Goal: Task Accomplishment & Management: Manage account settings

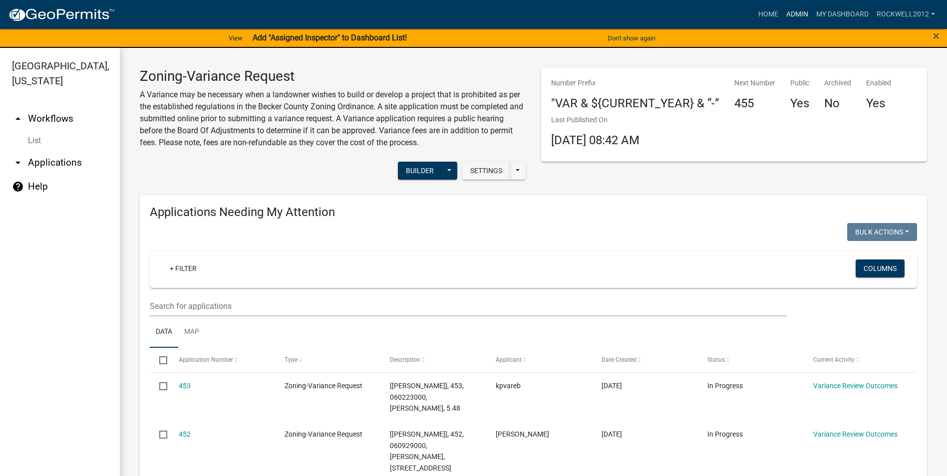
click at [797, 18] on link "Admin" at bounding box center [797, 14] width 30 height 19
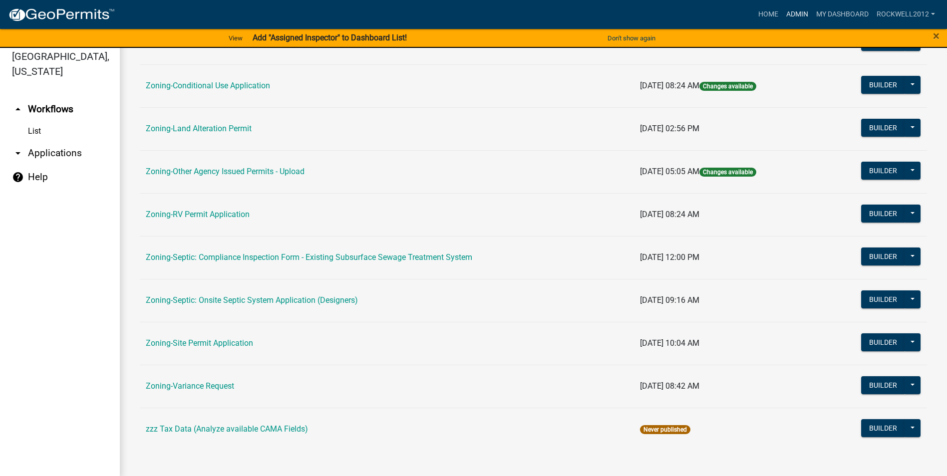
scroll to position [12, 0]
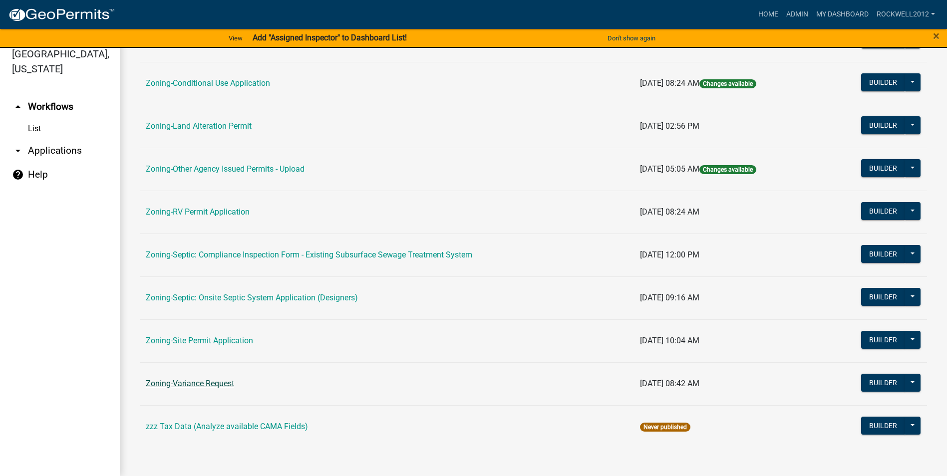
click at [205, 383] on link "Zoning-Variance Request" at bounding box center [190, 383] width 88 height 9
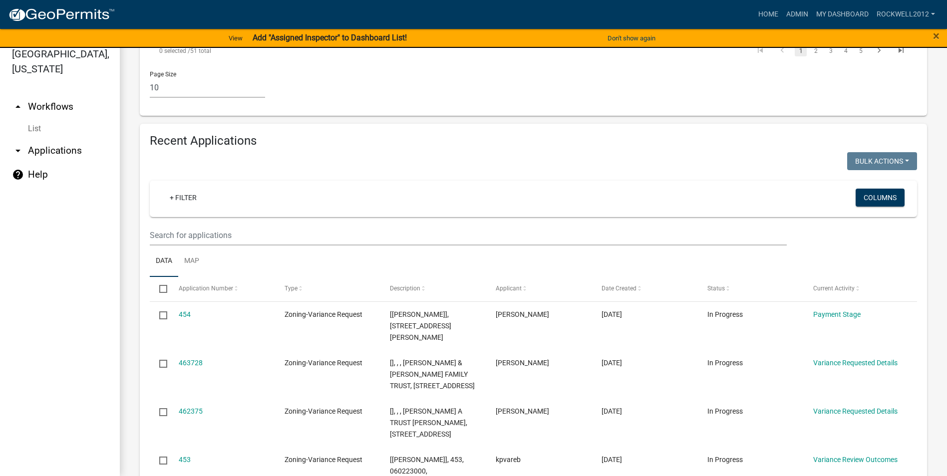
scroll to position [948, 0]
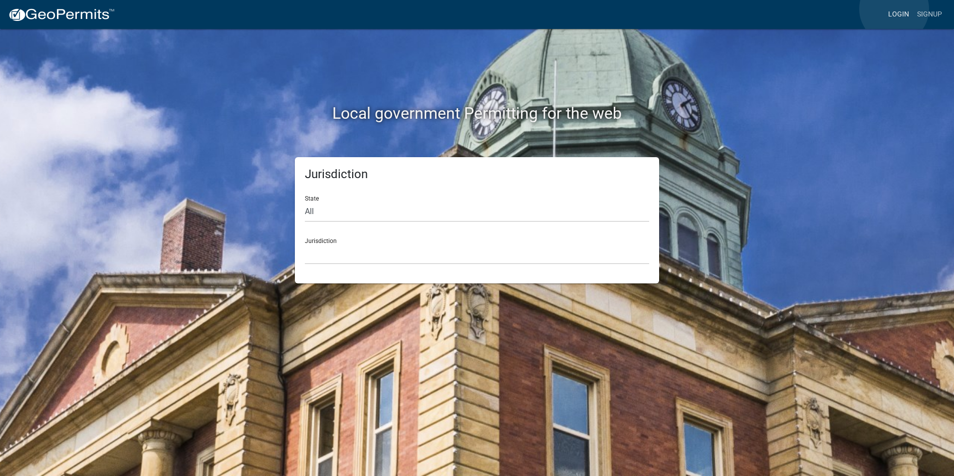
click at [895, 9] on link "Login" at bounding box center [898, 14] width 29 height 19
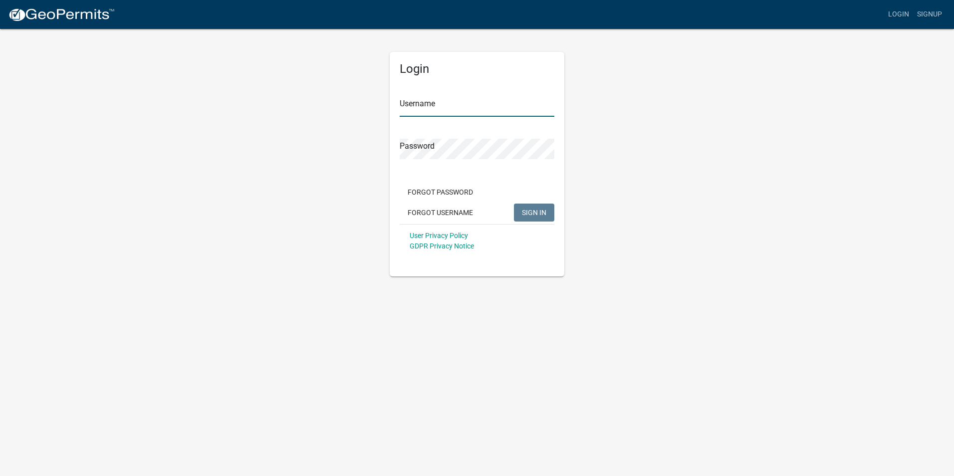
type input "Rockwell2012"
click at [541, 209] on span "SIGN IN" at bounding box center [534, 212] width 24 height 8
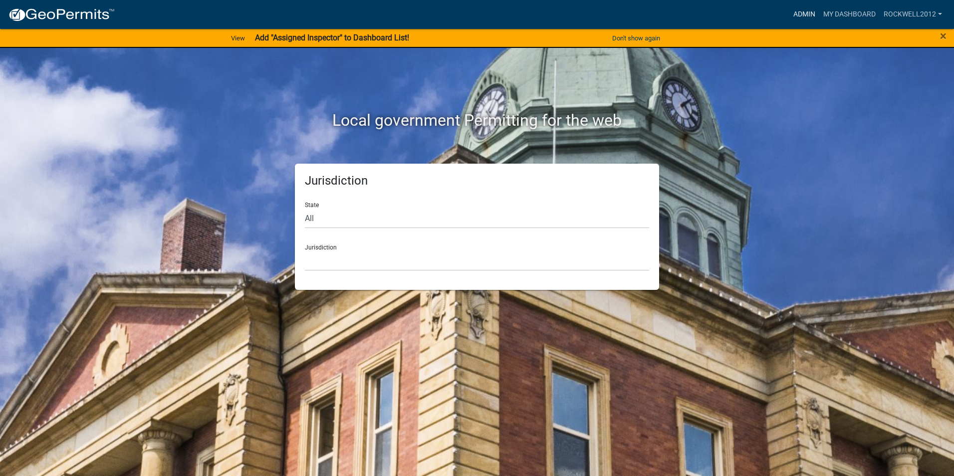
click at [798, 10] on link "Admin" at bounding box center [805, 14] width 30 height 19
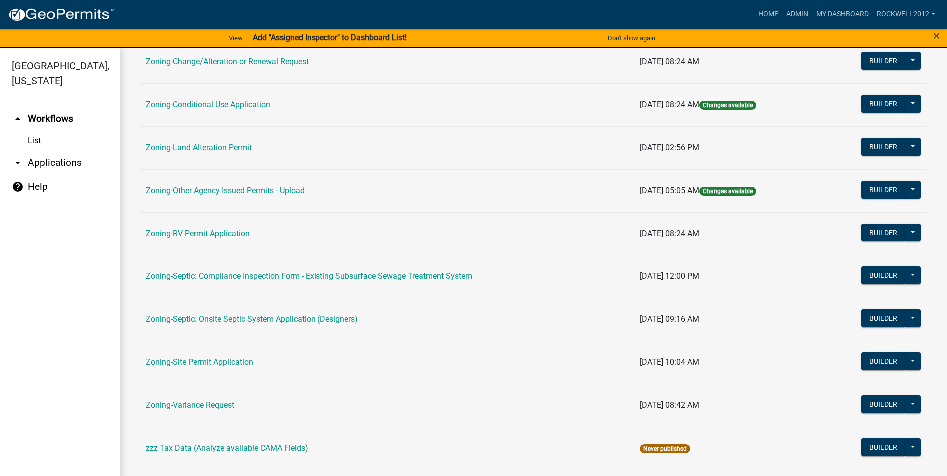
scroll to position [289, 0]
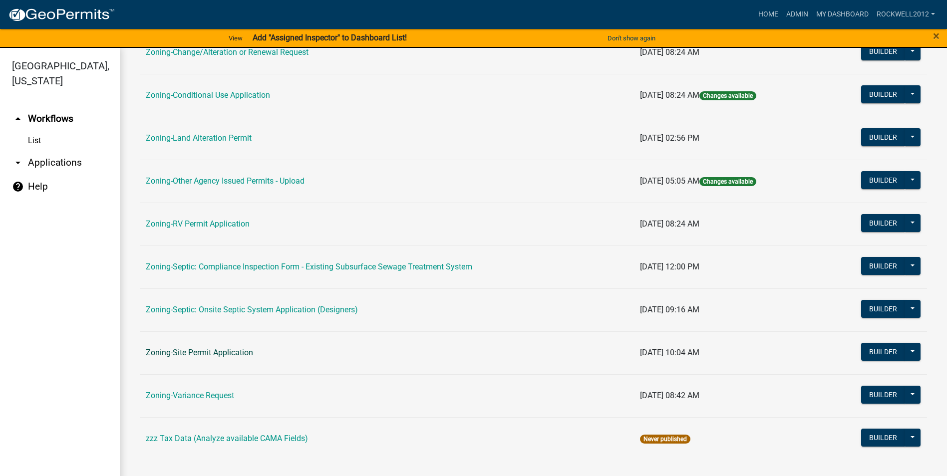
click at [207, 352] on link "Zoning-Site Permit Application" at bounding box center [199, 352] width 107 height 9
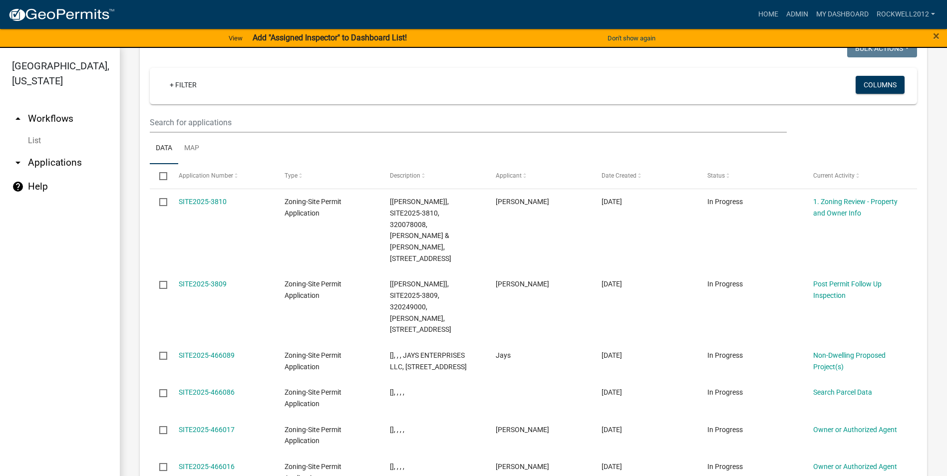
scroll to position [1098, 0]
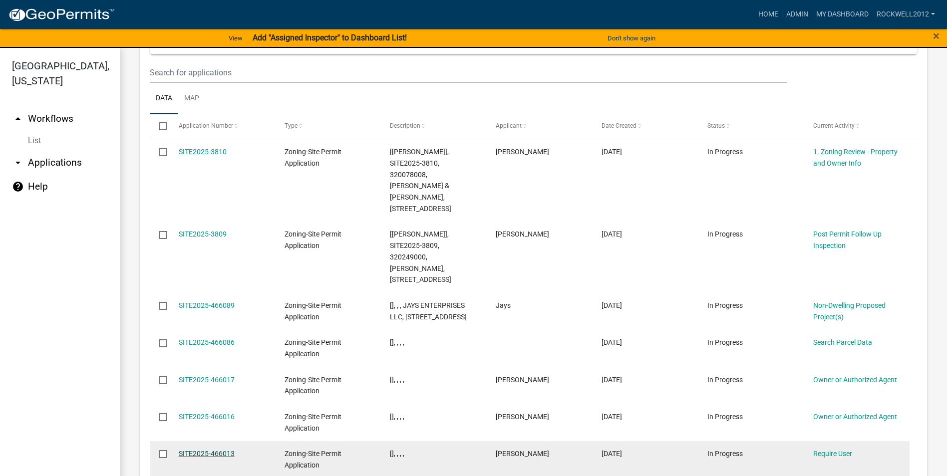
click at [200, 450] on link "SITE2025-466013" at bounding box center [207, 454] width 56 height 8
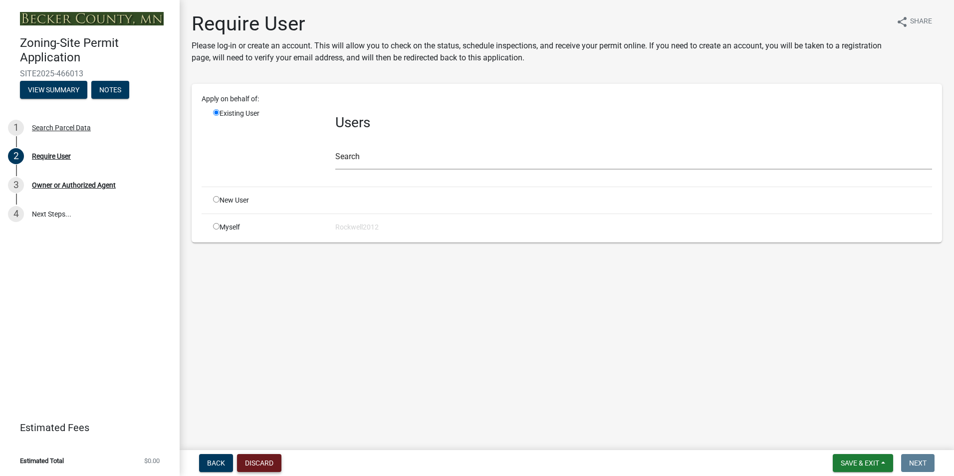
click at [258, 464] on button "Discard" at bounding box center [259, 463] width 44 height 18
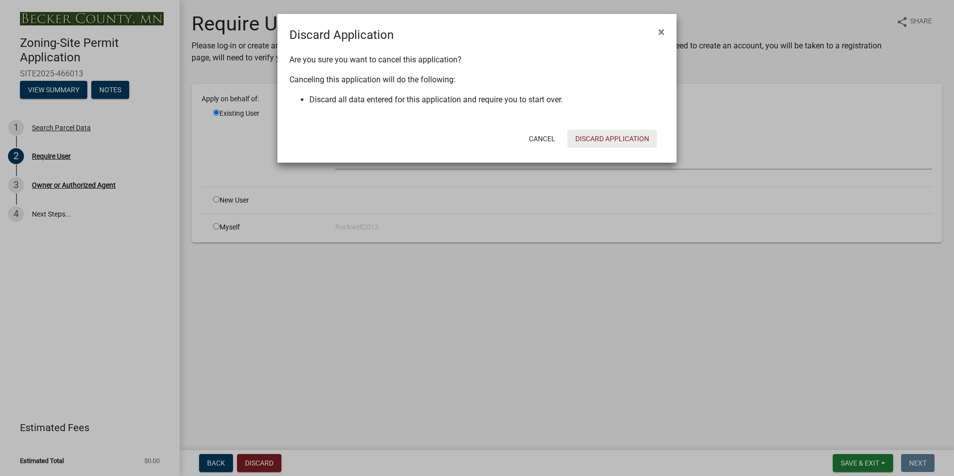
click at [596, 134] on button "Discard Application" at bounding box center [612, 139] width 90 height 18
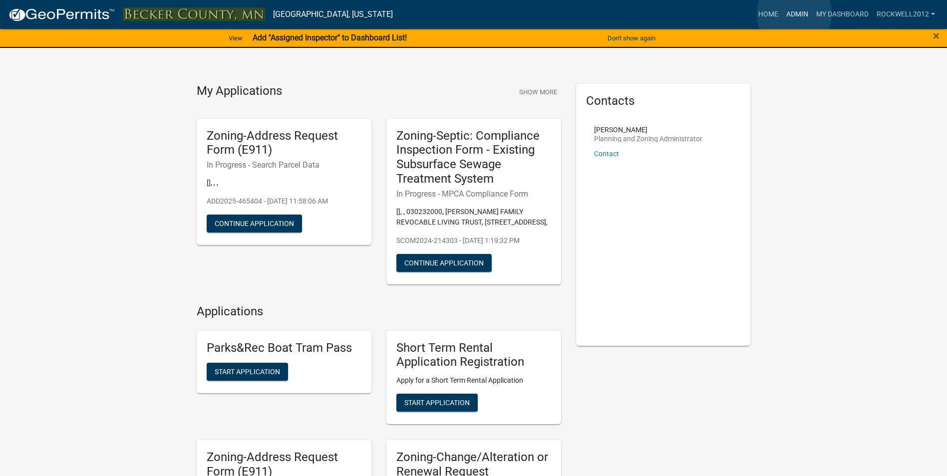
click at [794, 14] on link "Admin" at bounding box center [797, 14] width 30 height 19
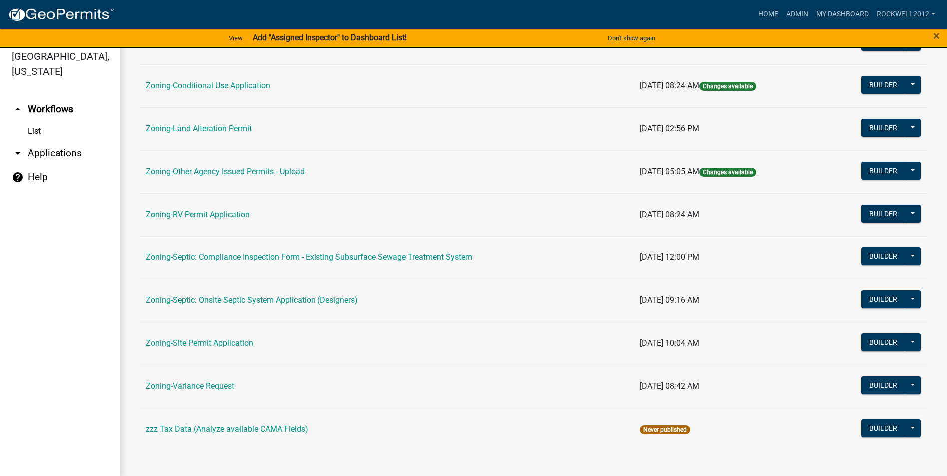
scroll to position [12, 0]
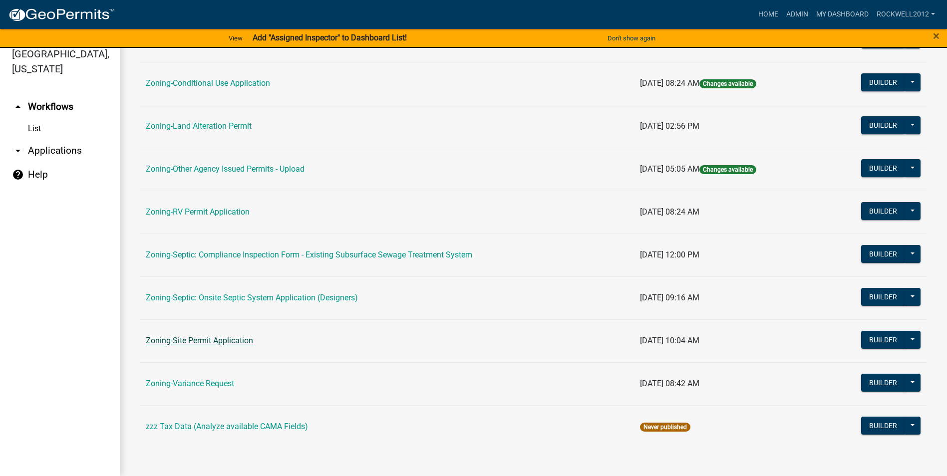
click at [211, 337] on link "Zoning-Site Permit Application" at bounding box center [199, 340] width 107 height 9
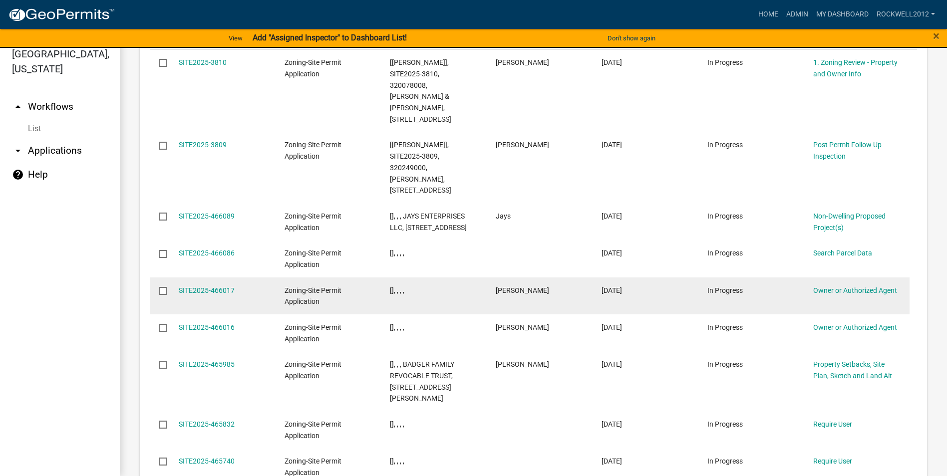
scroll to position [1198, 0]
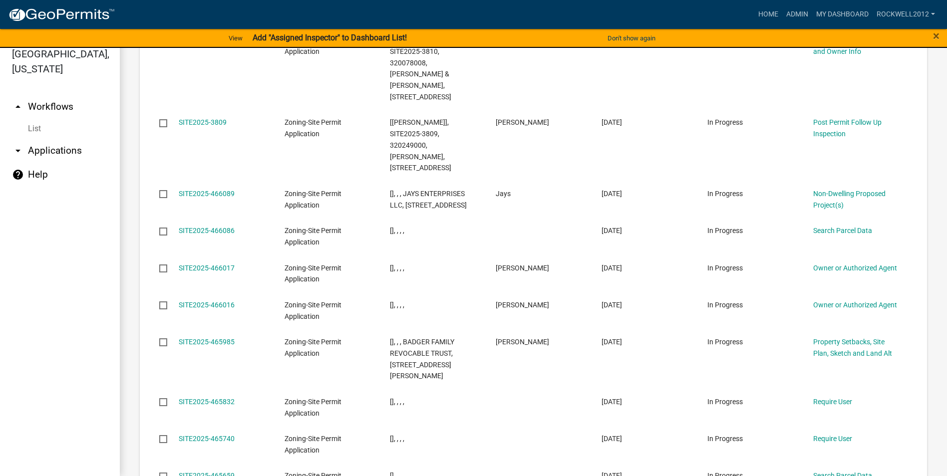
select select "3: 100"
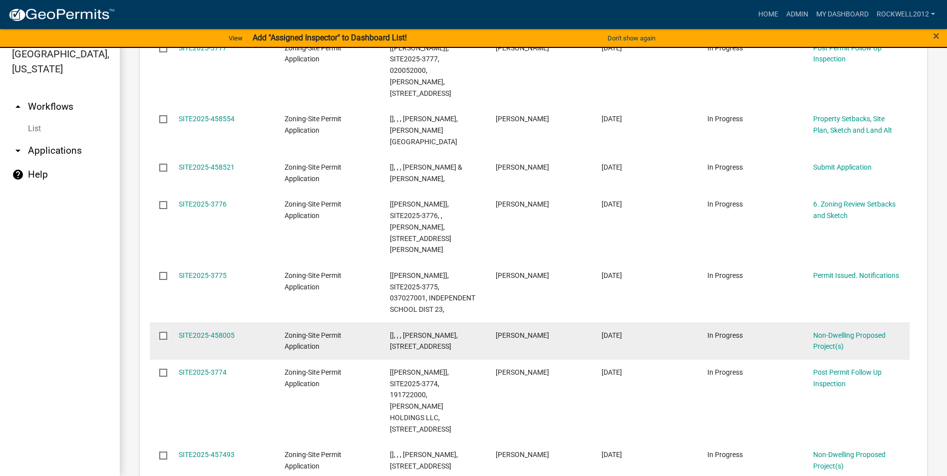
scroll to position [4791, 0]
